Goal: Information Seeking & Learning: Learn about a topic

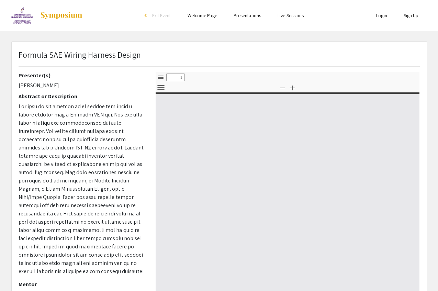
select select "custom"
type input "0"
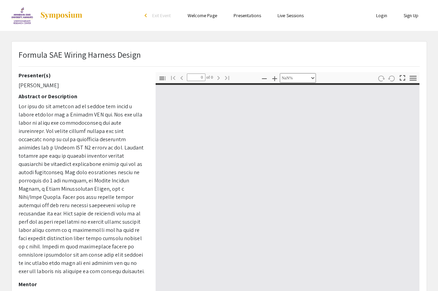
select select "auto"
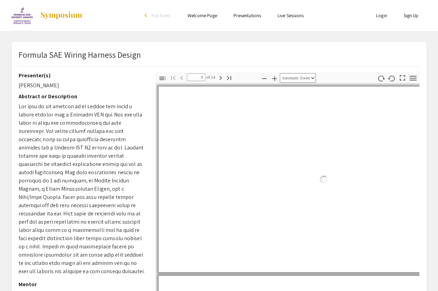
type input "1"
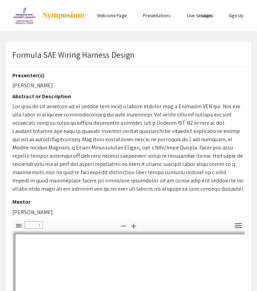
select select "custom"
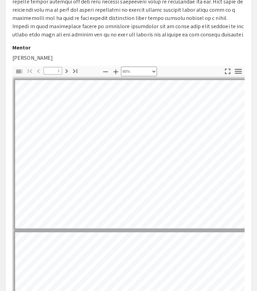
scroll to position [43, 0]
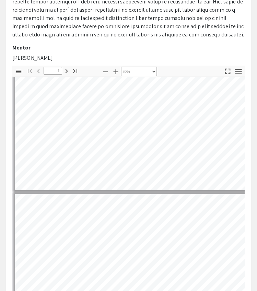
type input "2"
select select "custom"
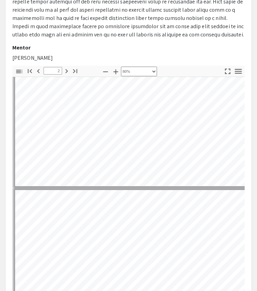
scroll to position [37, 0]
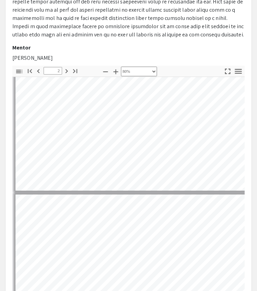
type input "1"
select select "custom"
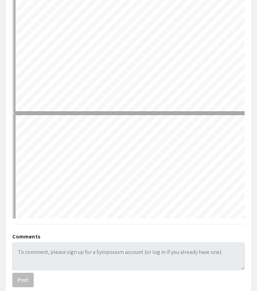
scroll to position [244, 0]
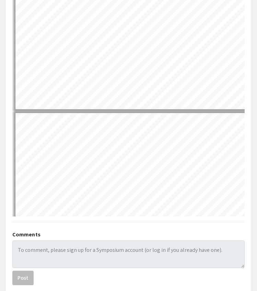
type input "2"
select select "custom"
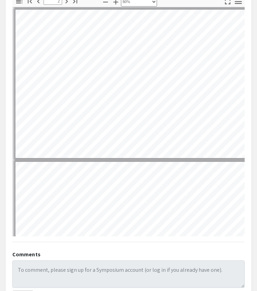
scroll to position [117, 0]
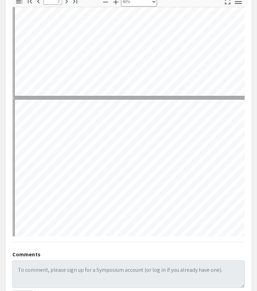
type input "3"
select select "custom"
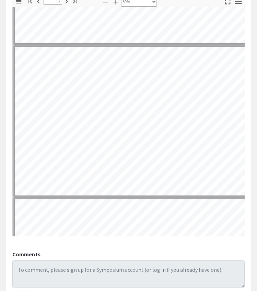
type input "4"
select select "custom"
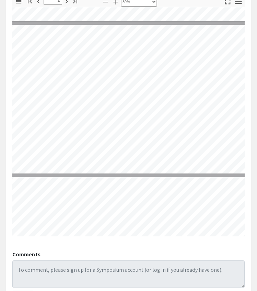
type input "5"
select select "custom"
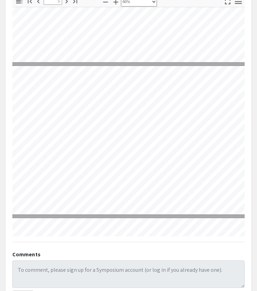
type input "6"
select select "custom"
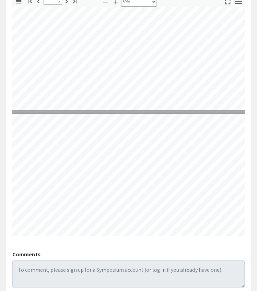
type input "5"
select select "custom"
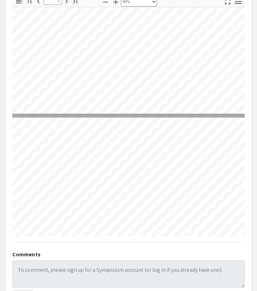
type input "6"
select select "custom"
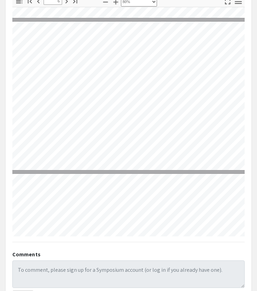
scroll to position [752, 19]
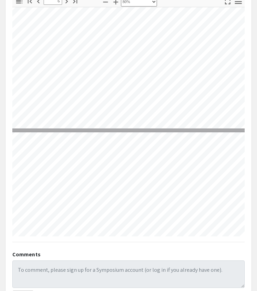
type input "7"
select select "custom"
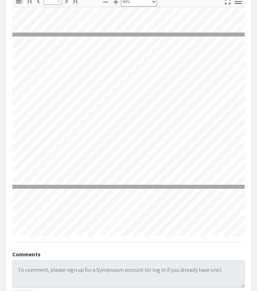
scroll to position [896, 19]
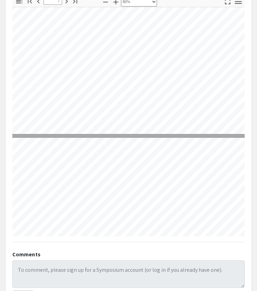
type input "8"
select select "custom"
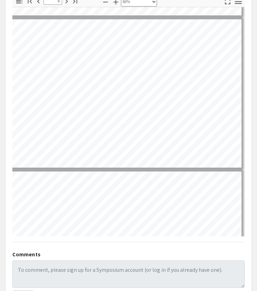
scroll to position [224, 1]
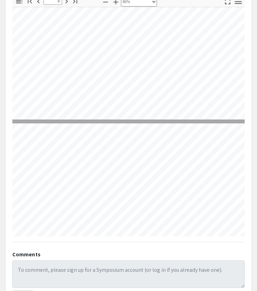
type input "9"
select select "custom"
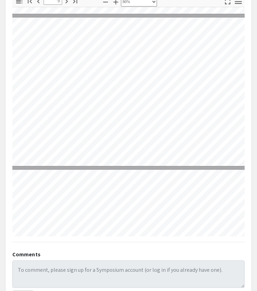
type input "10"
select select "custom"
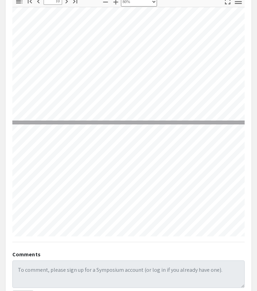
type input "11"
select select "custom"
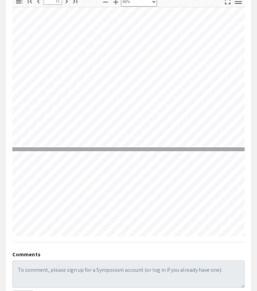
scroll to position [1534, 7]
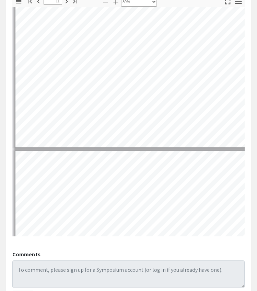
type input "12"
select select "custom"
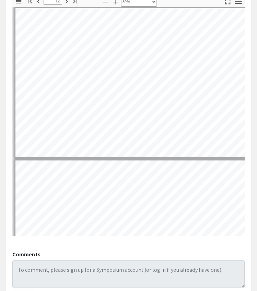
scroll to position [1679, 0]
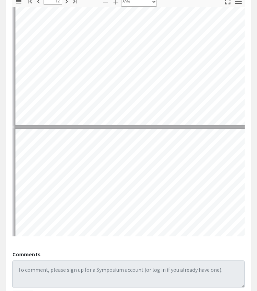
type input "13"
select select "custom"
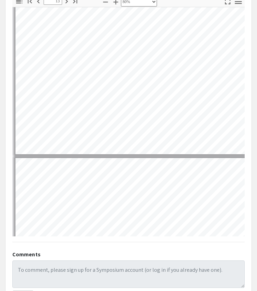
scroll to position [1839, 0]
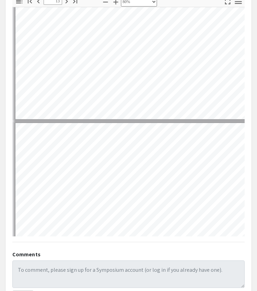
type input "14"
select select "custom"
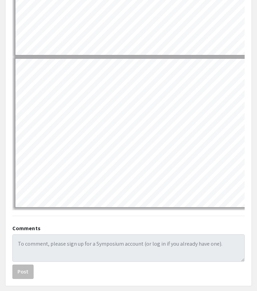
scroll to position [251, 0]
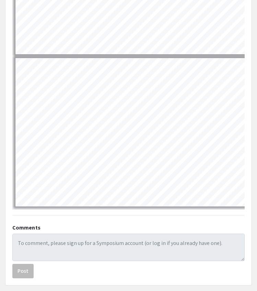
type input "13"
select select "custom"
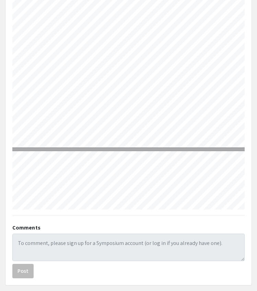
type input "14"
select select "custom"
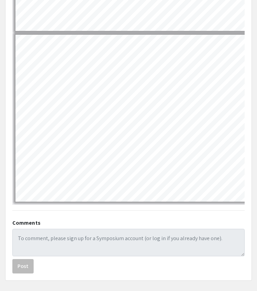
scroll to position [2164, 0]
type input "13"
select select "custom"
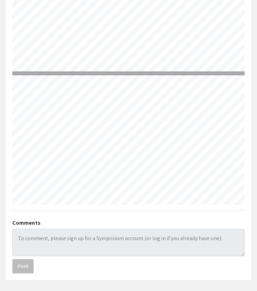
type input "14"
select select "custom"
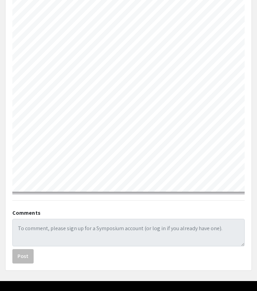
scroll to position [2683, 15]
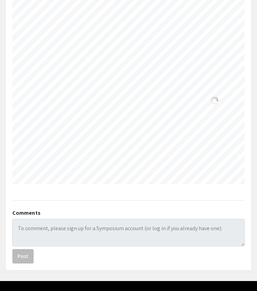
type input "13"
select select "custom"
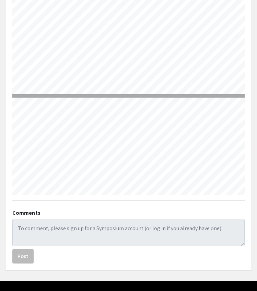
type input "14"
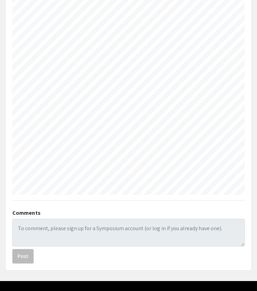
scroll to position [8244, 324]
select select "custom"
type input "13"
select select "1"
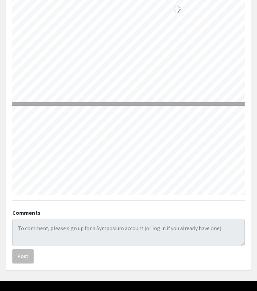
type input "1"
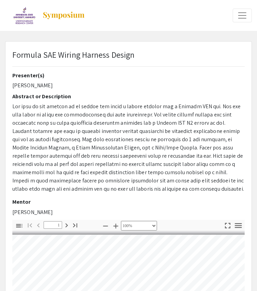
scroll to position [0, 0]
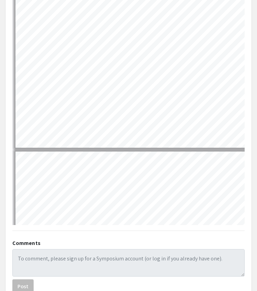
select select "custom"
